Goal: Navigation & Orientation: Find specific page/section

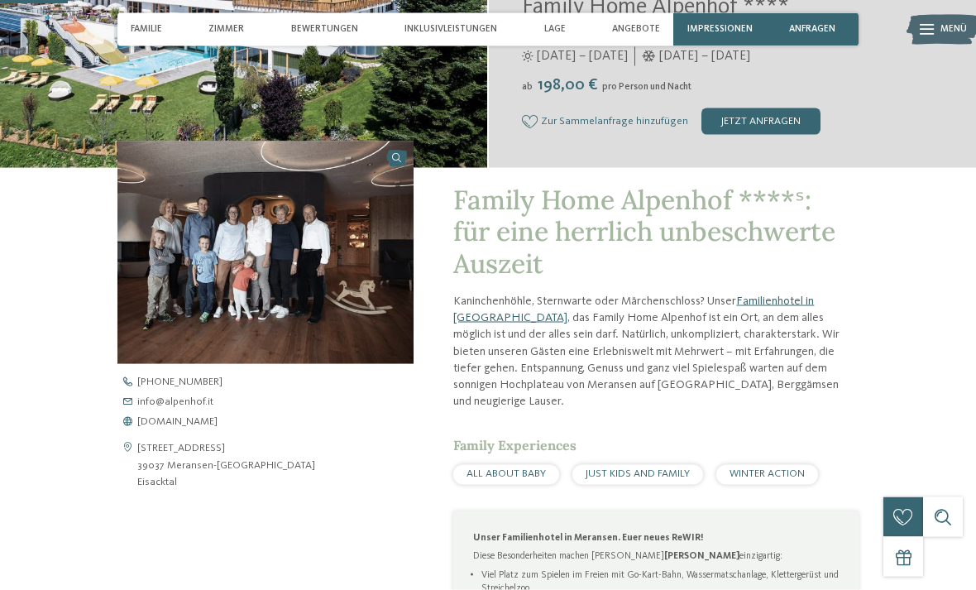
scroll to position [330, 0]
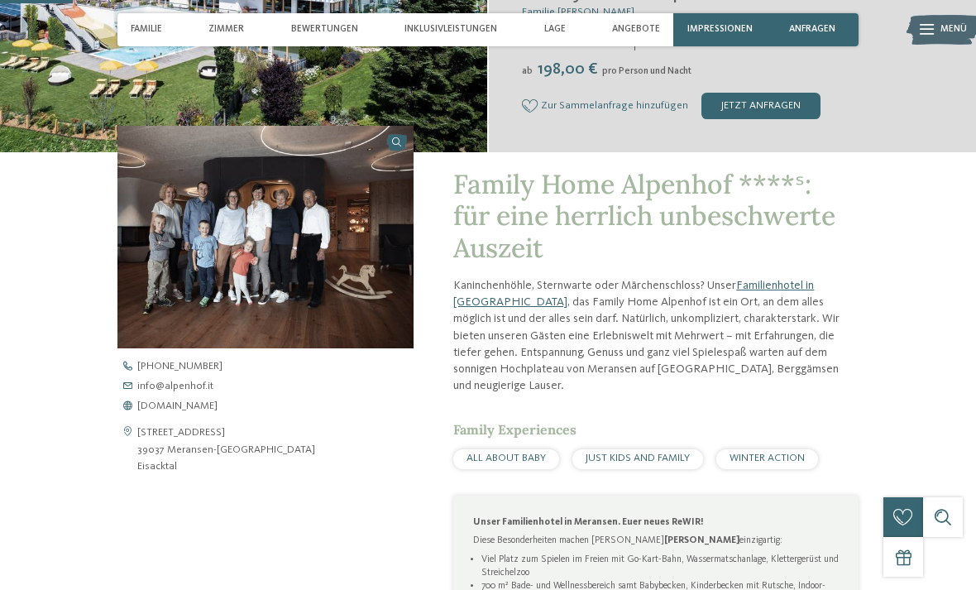
click at [779, 452] on span "WINTER ACTION" at bounding box center [767, 457] width 75 height 11
click at [784, 452] on span "WINTER ACTION" at bounding box center [767, 457] width 75 height 11
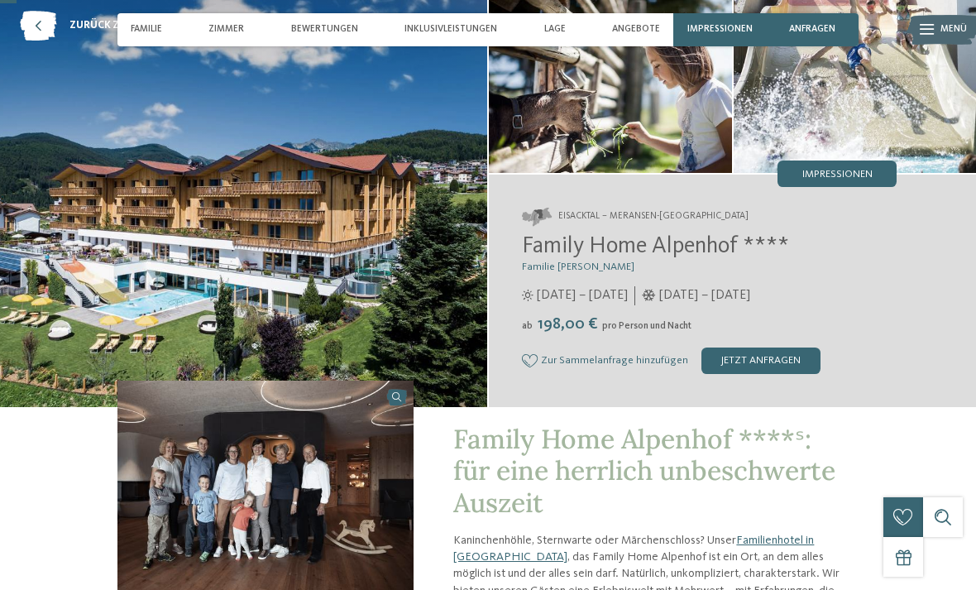
scroll to position [0, 0]
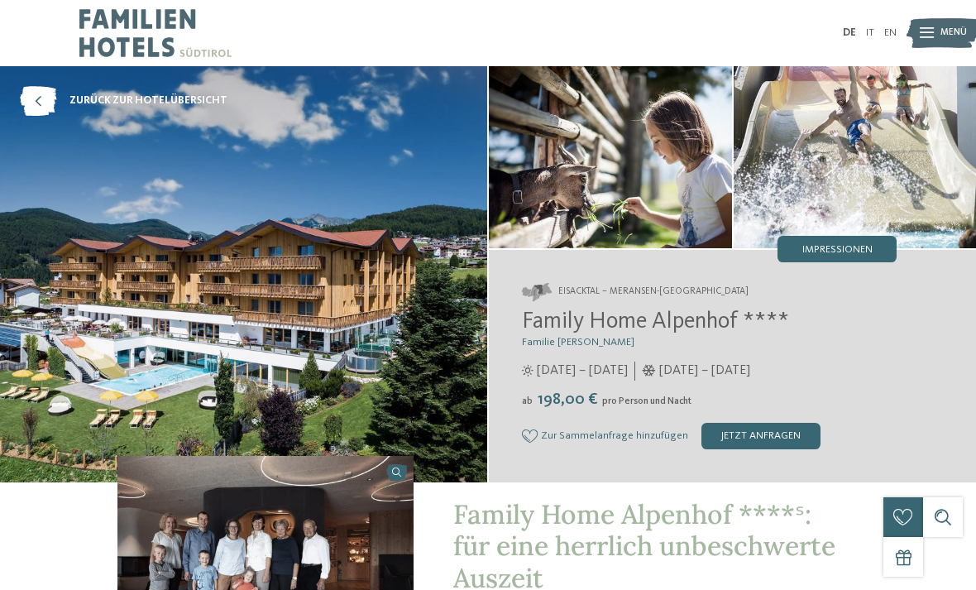
click at [935, 26] on img at bounding box center [943, 33] width 73 height 36
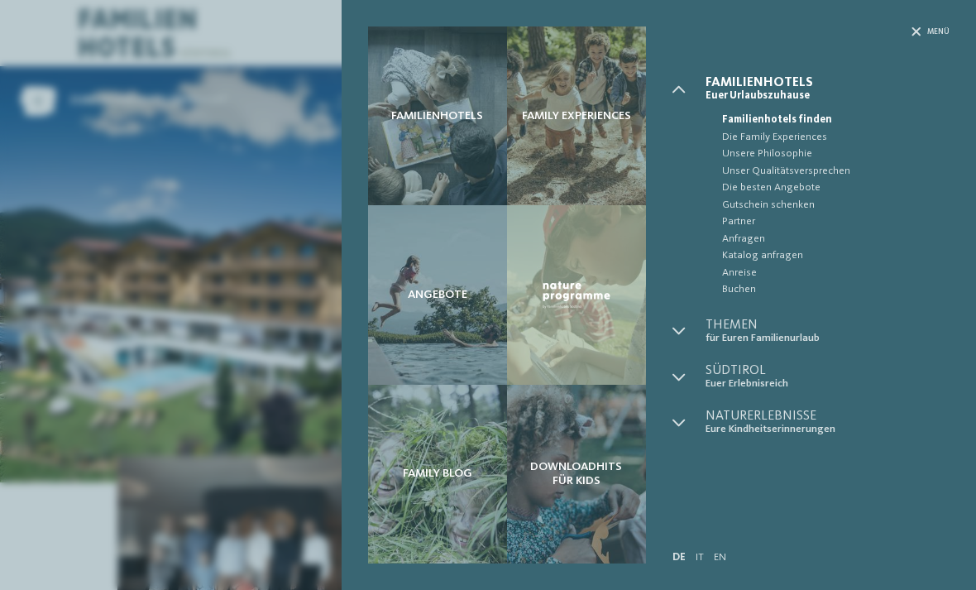
click at [750, 377] on span "Euer Erlebnisreich" at bounding box center [828, 383] width 245 height 12
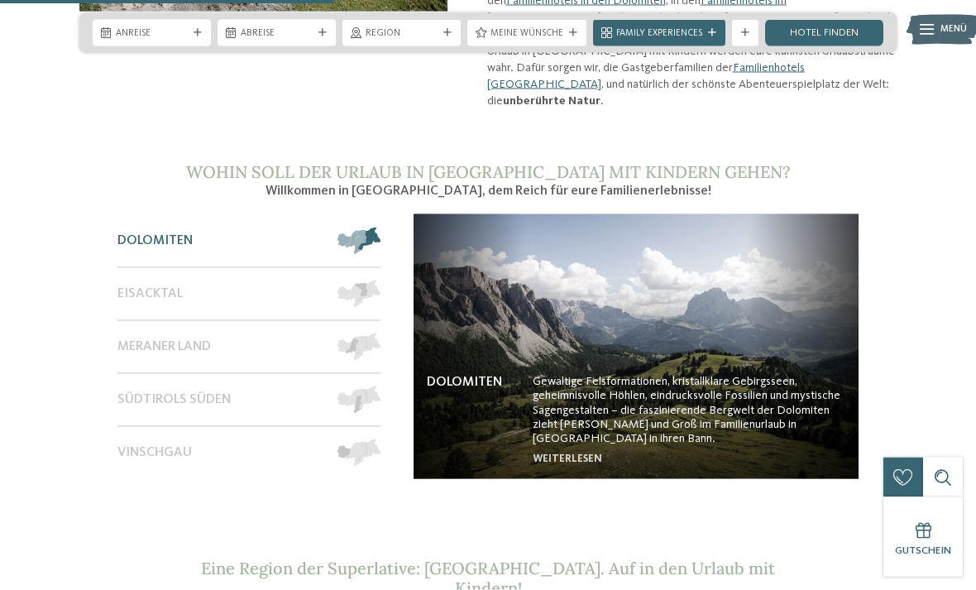
scroll to position [1138, 0]
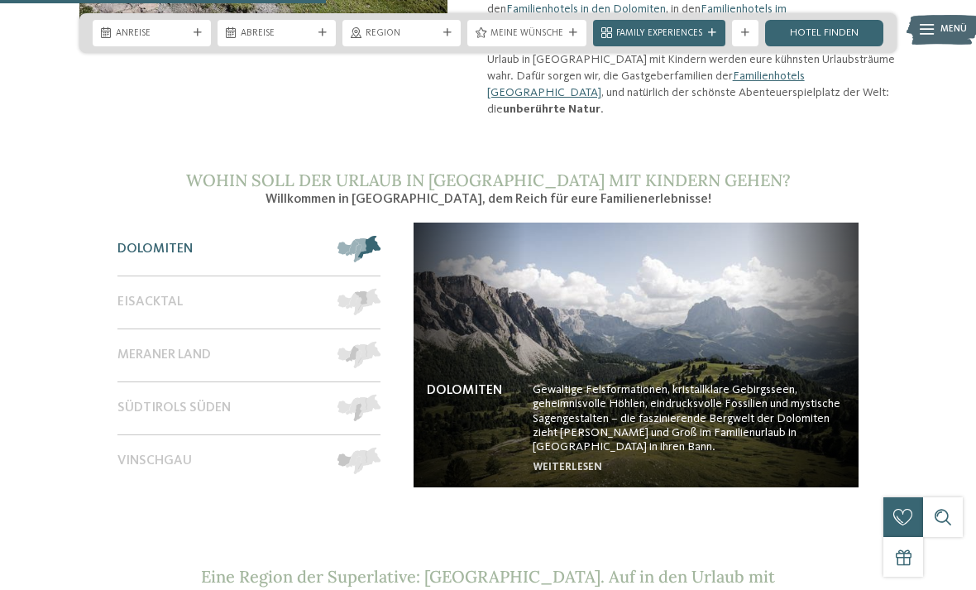
click at [146, 294] on span "Eisacktal" at bounding box center [149, 302] width 65 height 16
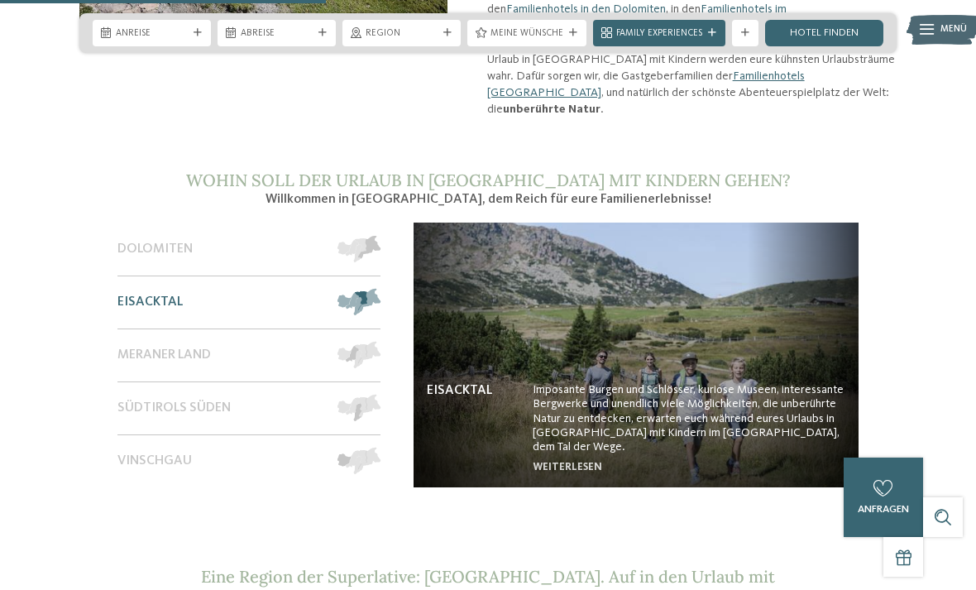
click at [149, 329] on div "Meraner Land" at bounding box center [220, 355] width 207 height 52
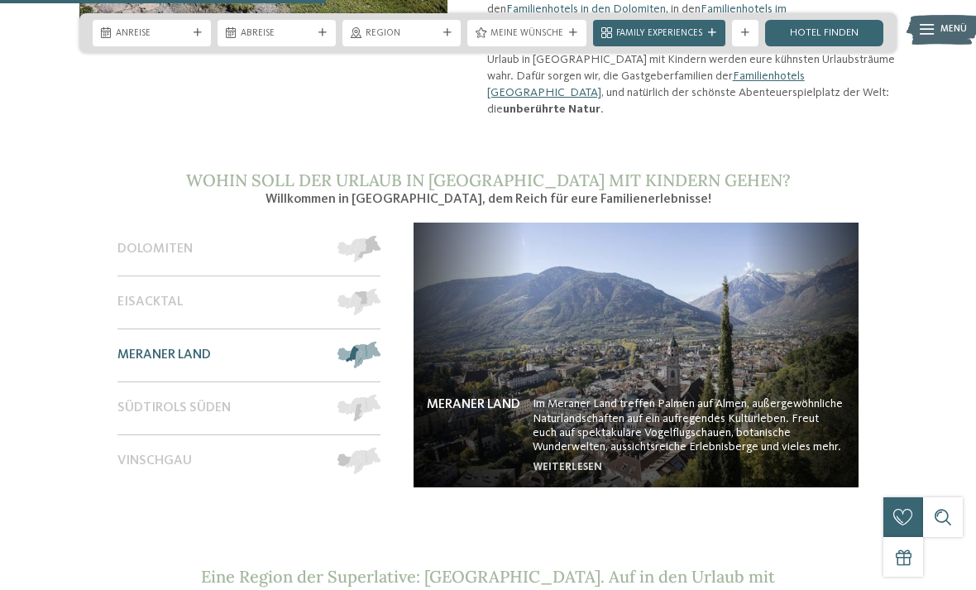
click at [89, 303] on section "Wohin soll der Urlaub in [GEOGRAPHIC_DATA] mit Kindern gehen? Willkommen in [GE…" at bounding box center [488, 328] width 900 height 316
click at [141, 400] on span "Südtirols Süden" at bounding box center [173, 408] width 113 height 16
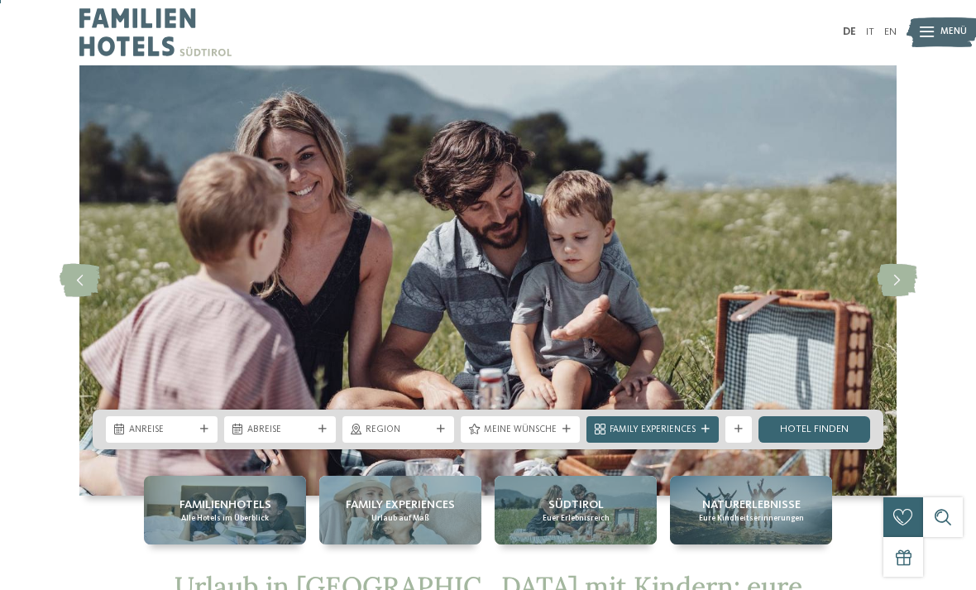
scroll to position [0, 0]
